Goal: Information Seeking & Learning: Understand process/instructions

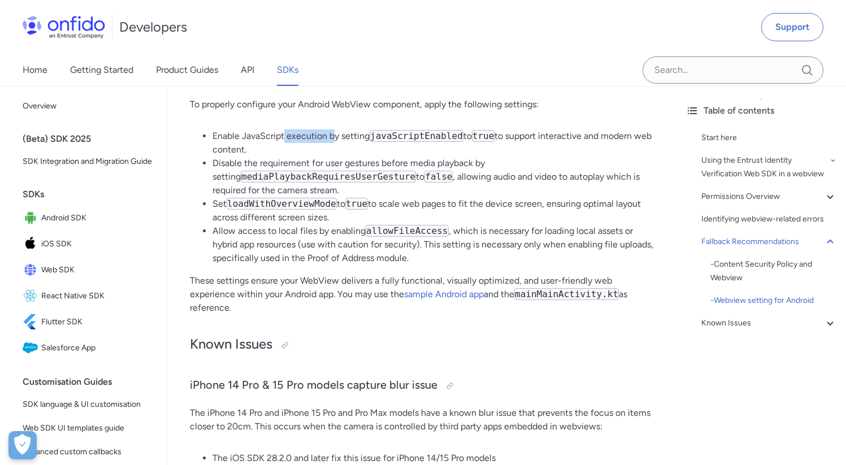
drag, startPoint x: 286, startPoint y: 165, endPoint x: 333, endPoint y: 167, distance: 46.9
click at [333, 157] on li "Enable JavaScript execution by setting javaScriptEnabled to true to support int…" at bounding box center [432, 142] width 441 height 27
click at [334, 157] on li "Enable JavaScript execution by setting javaScriptEnabled to true to support int…" at bounding box center [432, 142] width 441 height 27
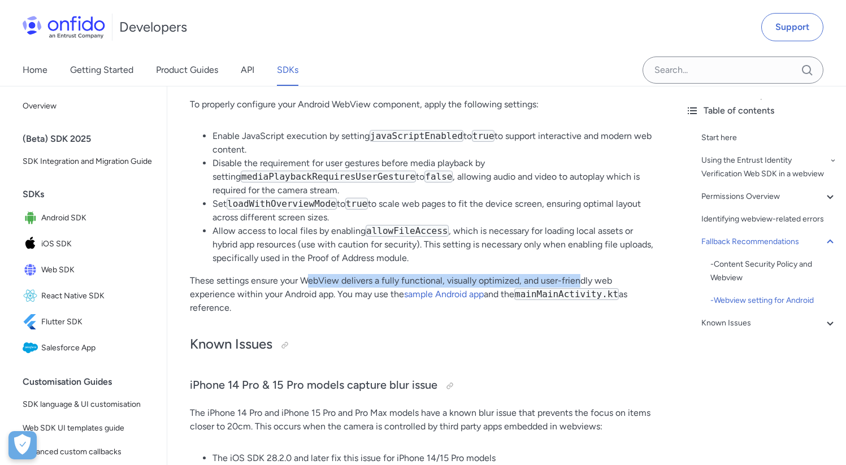
drag, startPoint x: 305, startPoint y: 310, endPoint x: 580, endPoint y: 310, distance: 275.2
click at [580, 310] on p "These settings ensure your WebView delivers a fully functional, visually optimi…" at bounding box center [422, 294] width 464 height 41
click at [581, 310] on p "These settings ensure your WebView delivers a fully functional, visually optimi…" at bounding box center [422, 294] width 464 height 41
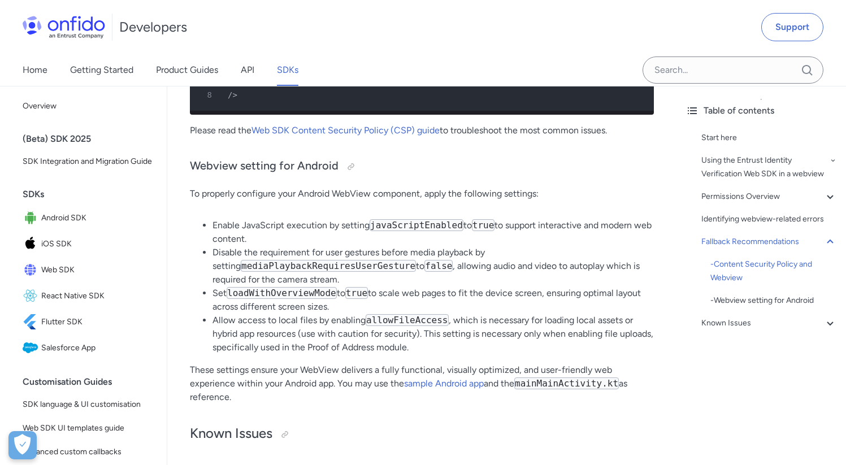
scroll to position [2358, 0]
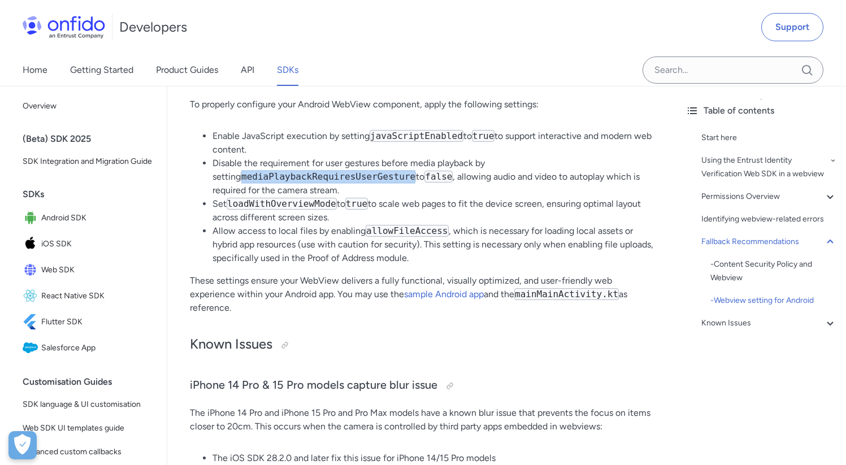
drag, startPoint x: 213, startPoint y: 205, endPoint x: 387, endPoint y: 204, distance: 173.5
click at [387, 183] on code "mediaPlaybackRequiresUserGesture" at bounding box center [328, 177] width 175 height 12
copy code "mediaPlaybackRequiresUserGesture"
click at [351, 82] on div at bounding box center [350, 77] width 9 height 9
click at [346, 82] on div at bounding box center [350, 77] width 9 height 9
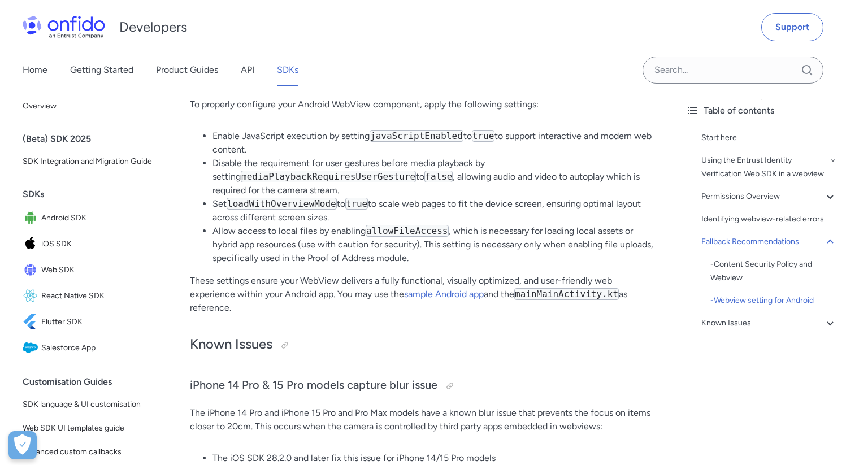
click at [232, 190] on li "Disable the requirement for user gestures before media playback by setting medi…" at bounding box center [432, 177] width 441 height 41
click at [257, 183] on code "mediaPlaybackRequiresUserGesture" at bounding box center [328, 177] width 175 height 12
click at [259, 183] on code "mediaPlaybackRequiresUserGesture" at bounding box center [328, 177] width 175 height 12
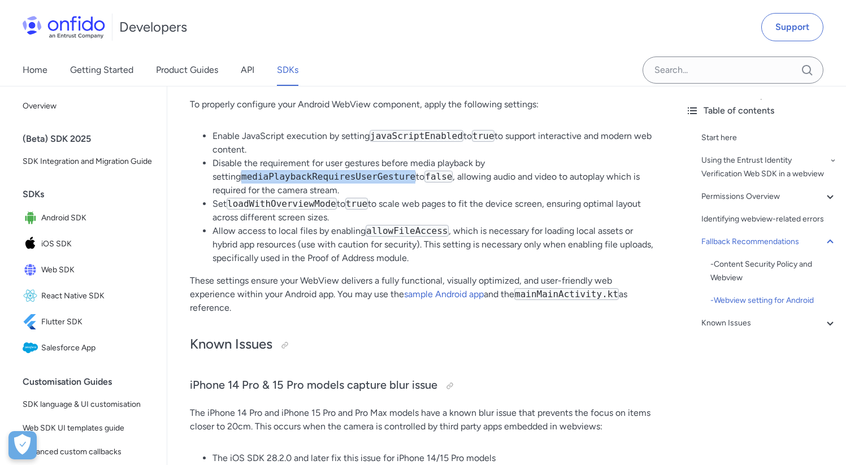
copy code "mediaPlaybackRequiresUserGesture"
